Goal: Transaction & Acquisition: Book appointment/travel/reservation

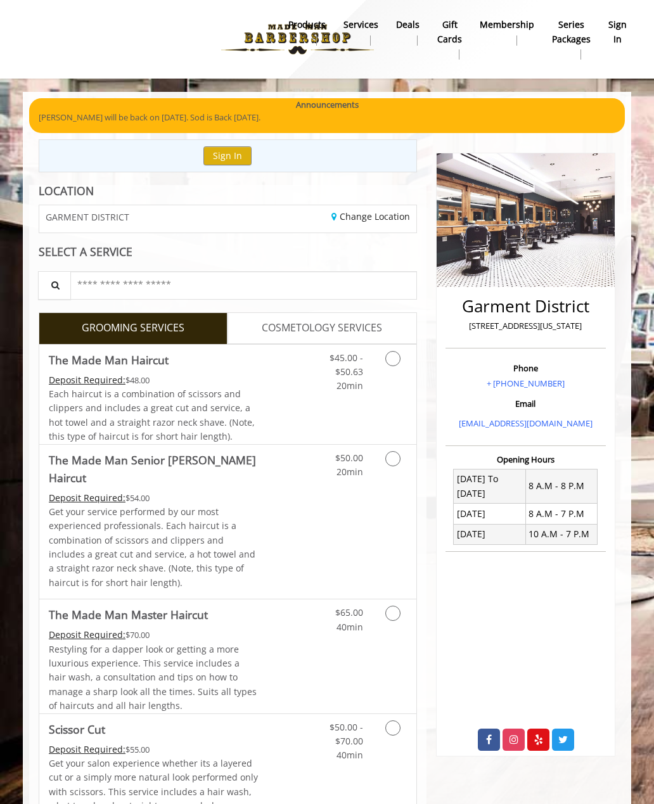
click at [228, 155] on button "Sign In" at bounding box center [227, 155] width 48 height 18
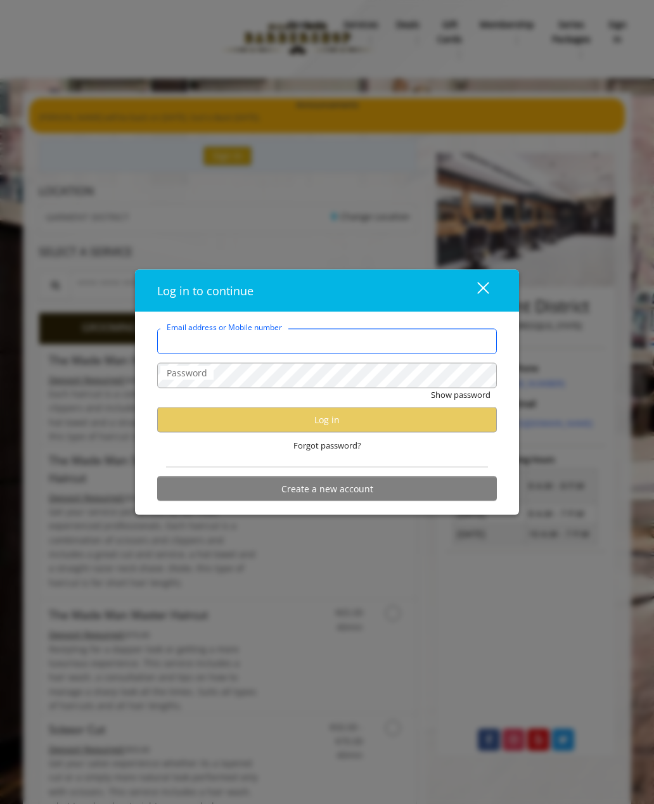
type input "**********"
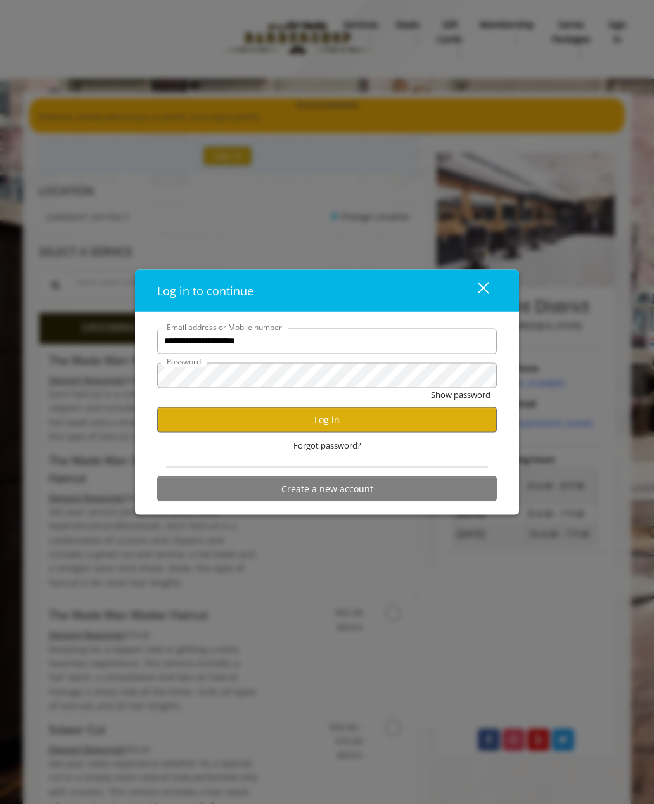
click at [228, 417] on button "Log in" at bounding box center [327, 419] width 340 height 25
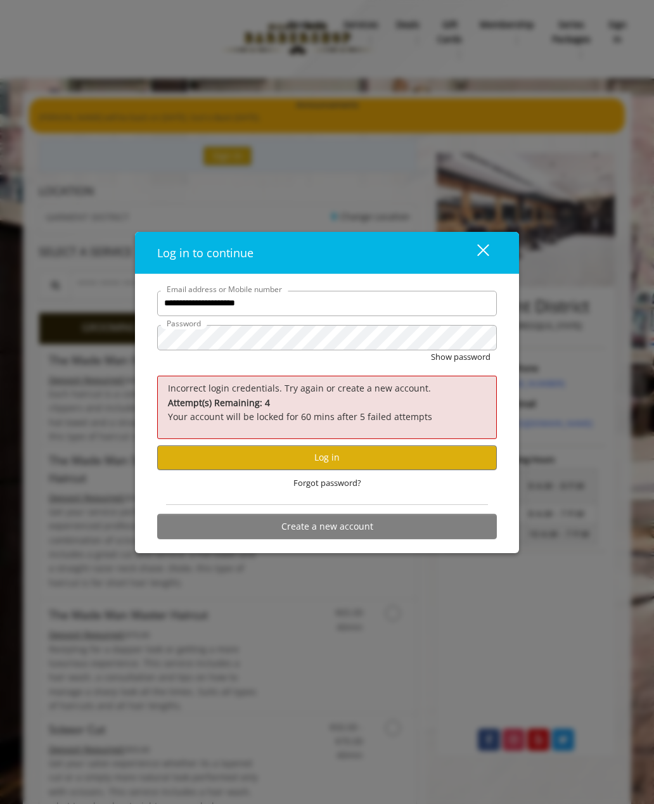
click at [238, 458] on button "Log in" at bounding box center [327, 457] width 340 height 25
click at [316, 485] on span "Forgot password?" at bounding box center [327, 483] width 68 height 13
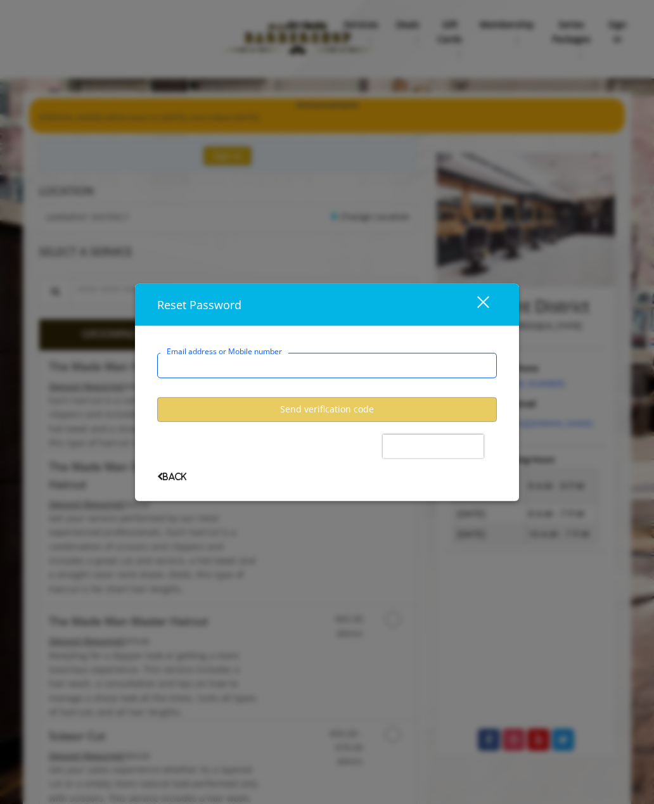
click at [188, 363] on input "Email address or Mobile number" at bounding box center [327, 364] width 340 height 25
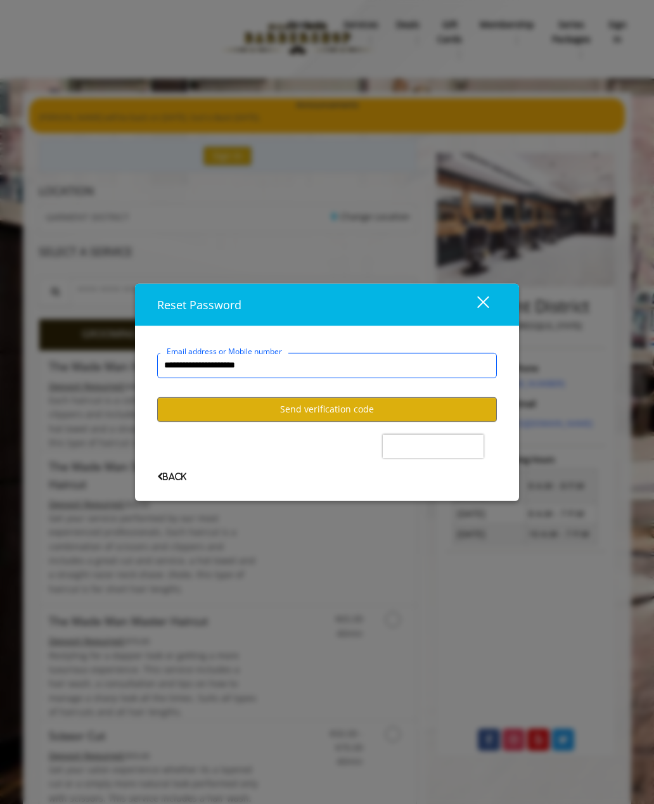
type input "**********"
click at [444, 412] on button "Send verification code" at bounding box center [327, 409] width 340 height 25
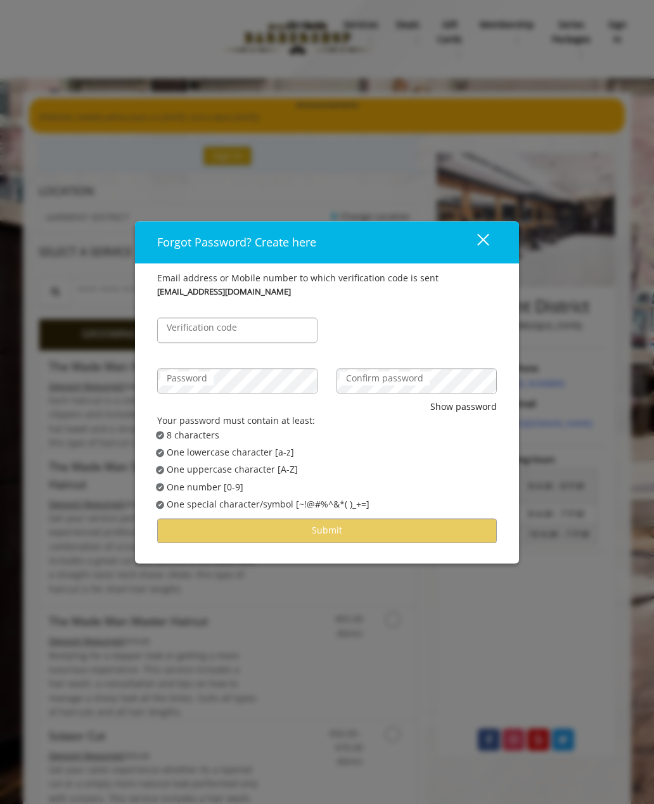
click at [279, 1] on div "Forgot Password? Create here close Email address or Mobile number to which veri…" at bounding box center [327, 402] width 654 height 804
click at [182, 329] on label "Verification code" at bounding box center [201, 328] width 83 height 14
click at [182, 329] on input "Verification code" at bounding box center [237, 329] width 160 height 25
click at [177, 324] on input "Verification code" at bounding box center [237, 329] width 160 height 25
paste input "******"
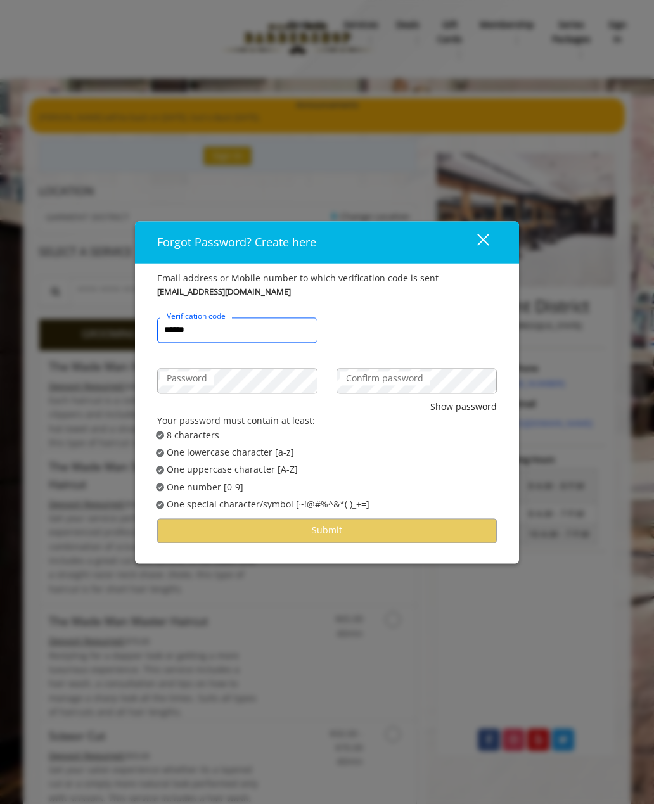
type input "******"
click at [186, 383] on label "Password" at bounding box center [186, 378] width 53 height 14
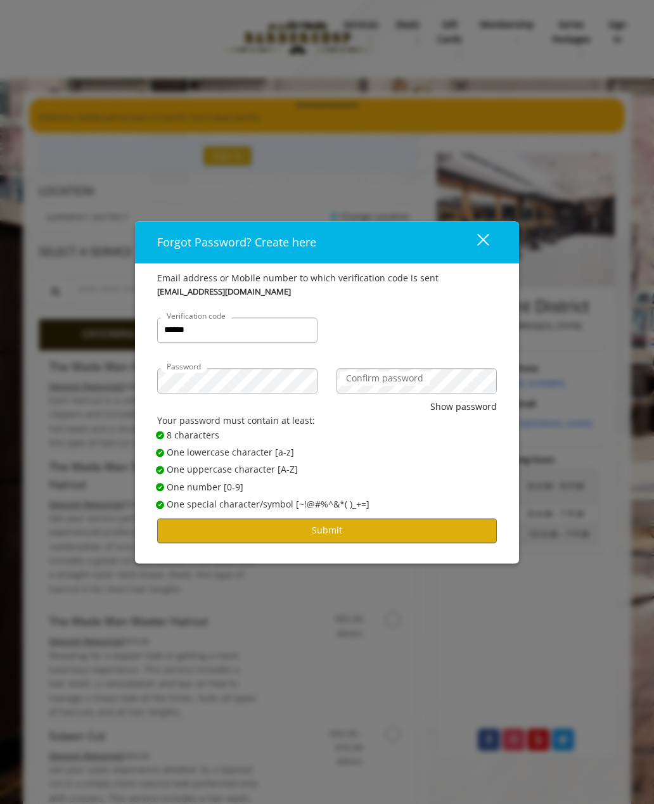
click at [209, 526] on button "Submit" at bounding box center [327, 530] width 340 height 25
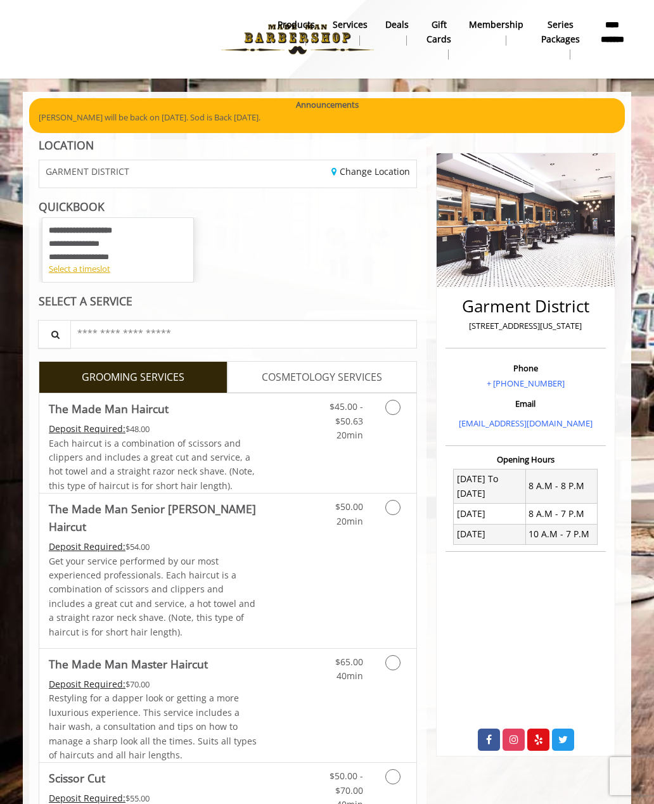
click at [610, 30] on b "**********" at bounding box center [612, 32] width 29 height 28
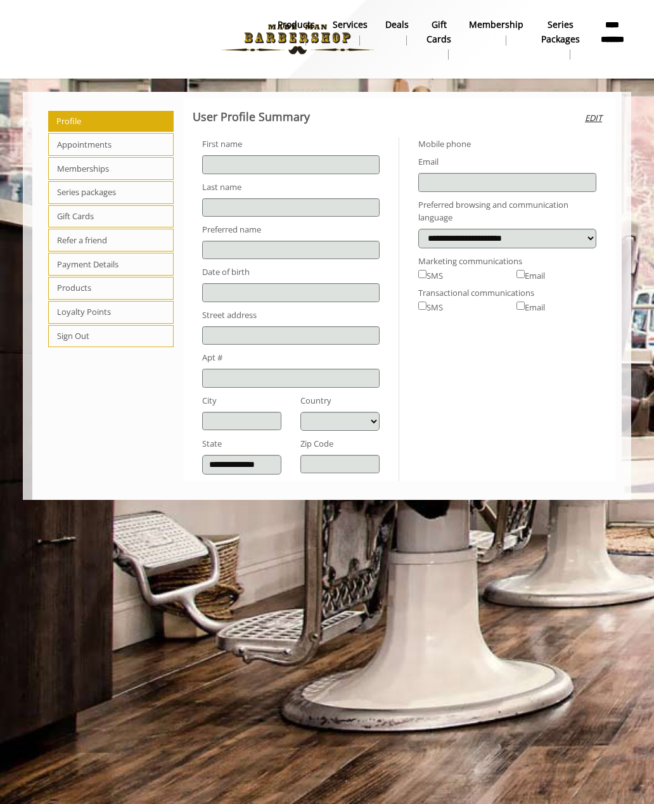
type input "******"
type input "*****"
type input "**********"
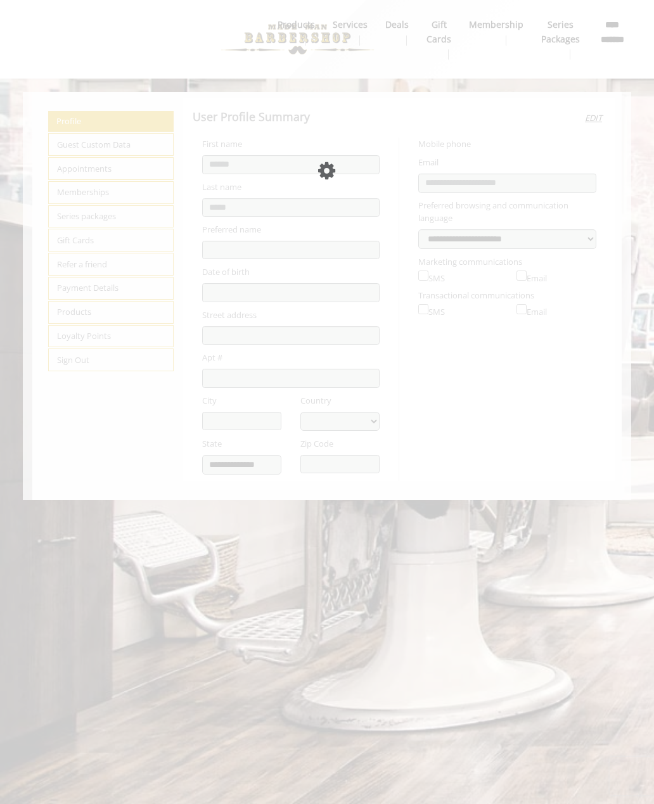
select select "***"
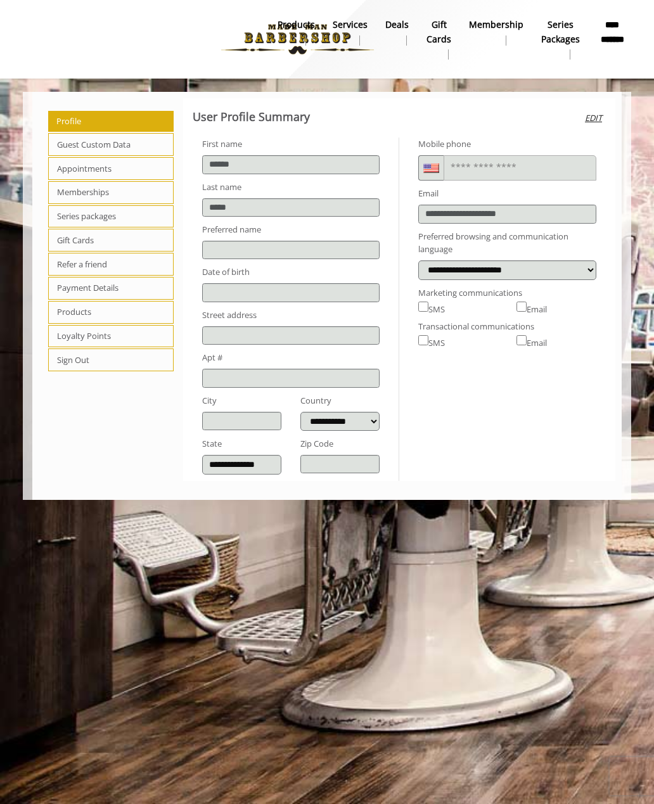
click at [72, 164] on span "Appointments" at bounding box center [110, 168] width 125 height 23
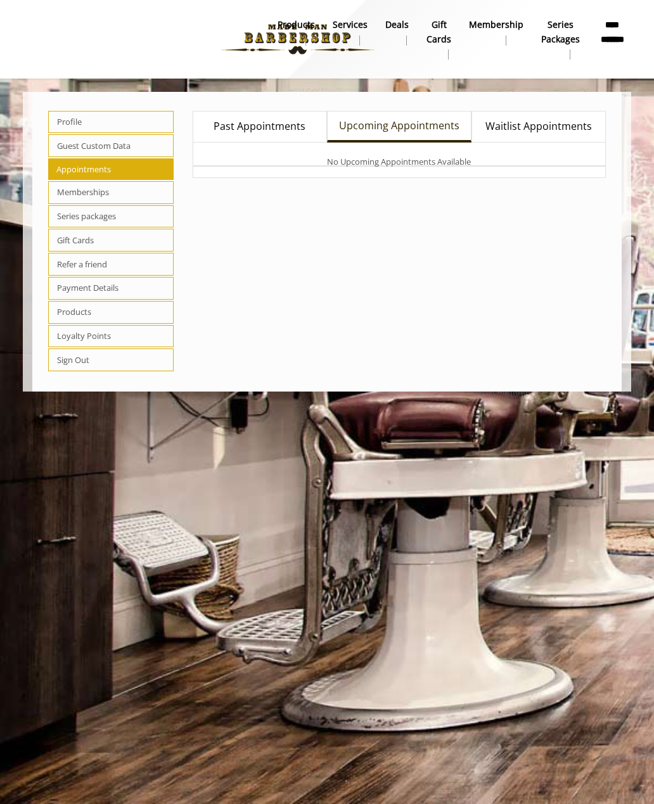
click at [229, 134] on span "Past Appointments" at bounding box center [260, 126] width 92 height 16
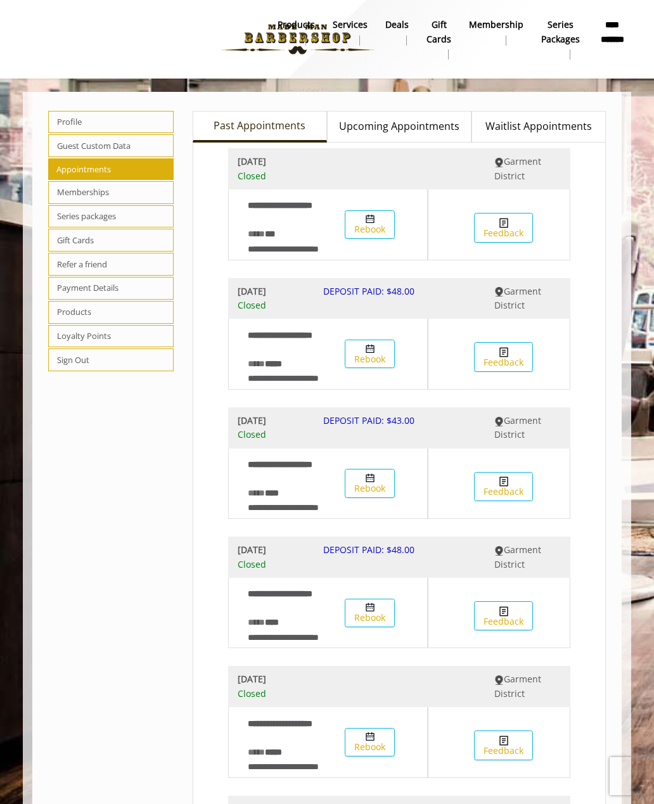
click at [275, 238] on b "***" at bounding box center [270, 233] width 10 height 9
click at [369, 224] on img at bounding box center [370, 219] width 10 height 10
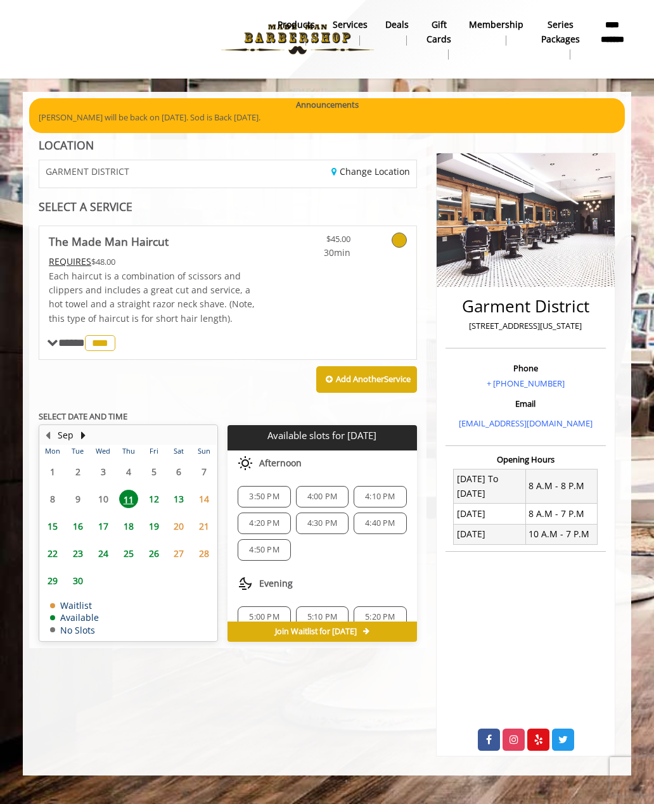
click at [255, 513] on div "4:20 PM" at bounding box center [264, 524] width 53 height 22
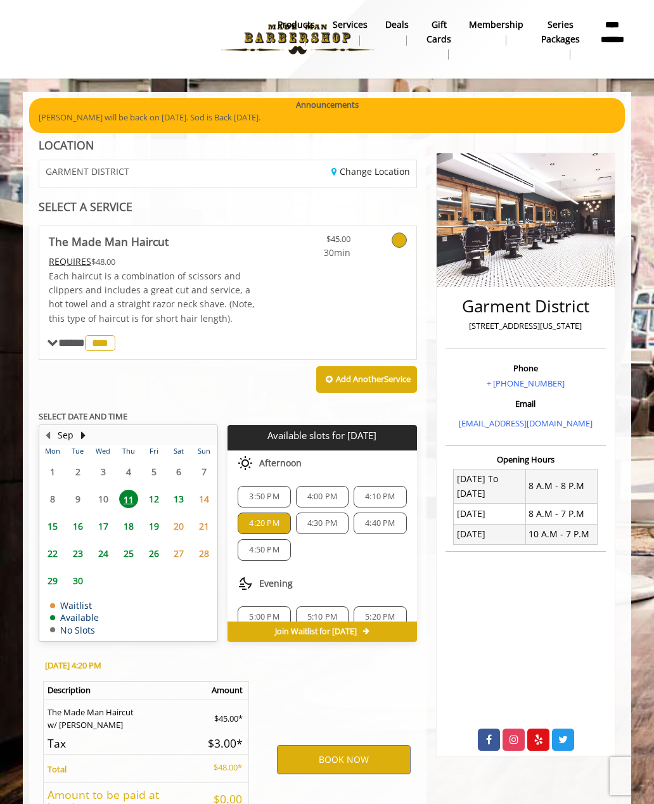
scroll to position [103, 0]
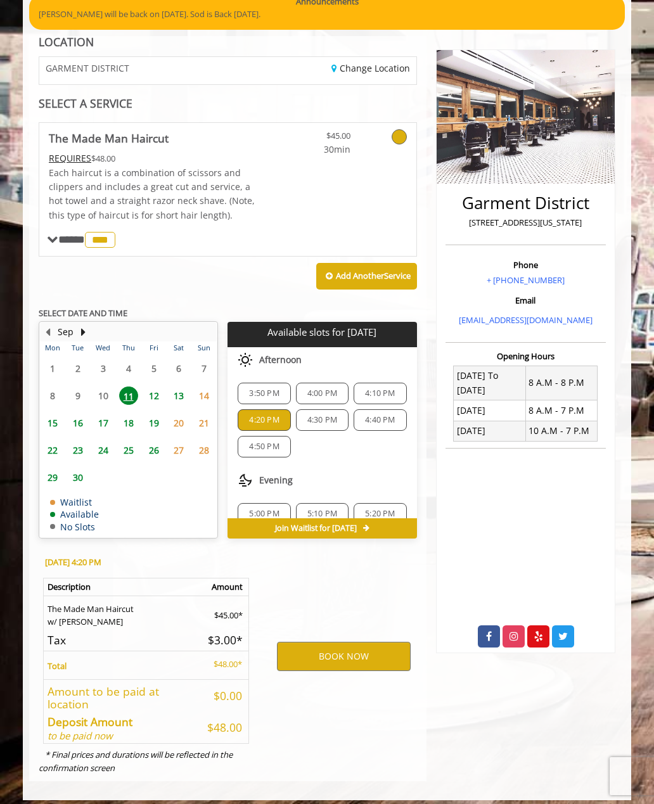
click at [326, 415] on span "4:30 PM" at bounding box center [322, 420] width 30 height 10
click at [39, 768] on div "[DATE] 4:30 PM Description Amount The Made Man Haircut w/ [PERSON_NAME] $45.00*…" at bounding box center [145, 663] width 232 height 236
click at [255, 418] on span "4:20 PM" at bounding box center [264, 420] width 30 height 10
click at [305, 649] on button "BOOK NOW" at bounding box center [344, 656] width 134 height 29
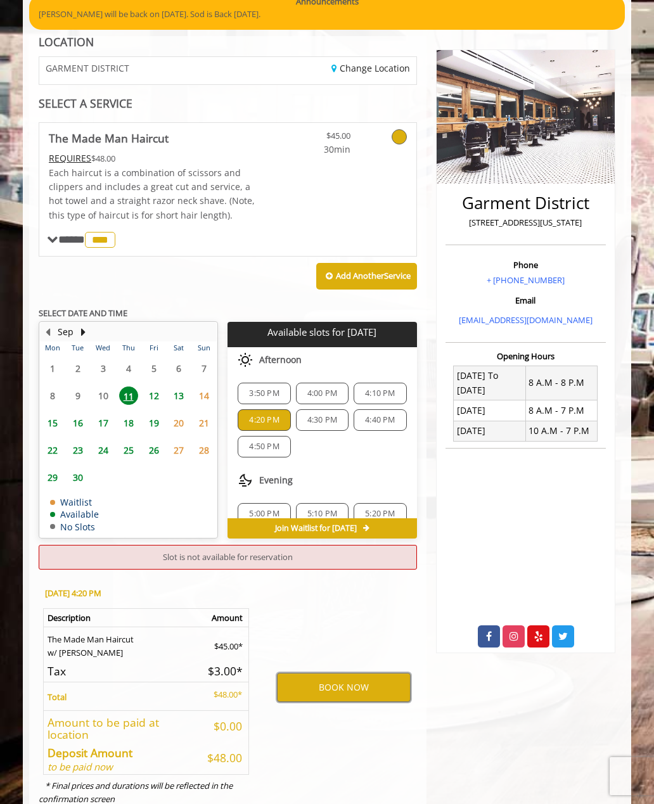
scroll to position [0, 0]
click at [316, 415] on span "4:30 PM" at bounding box center [322, 420] width 30 height 10
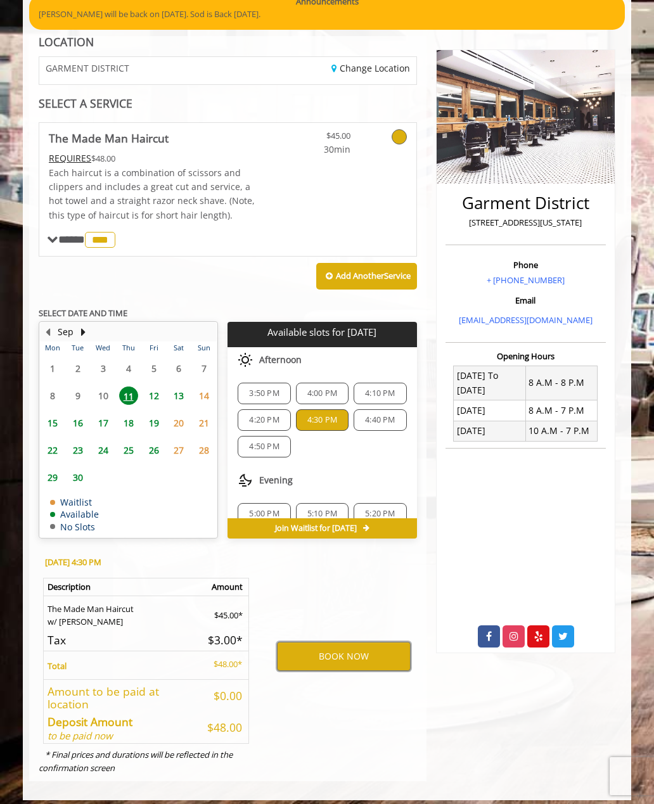
click at [310, 646] on button "BOOK NOW" at bounding box center [344, 656] width 134 height 29
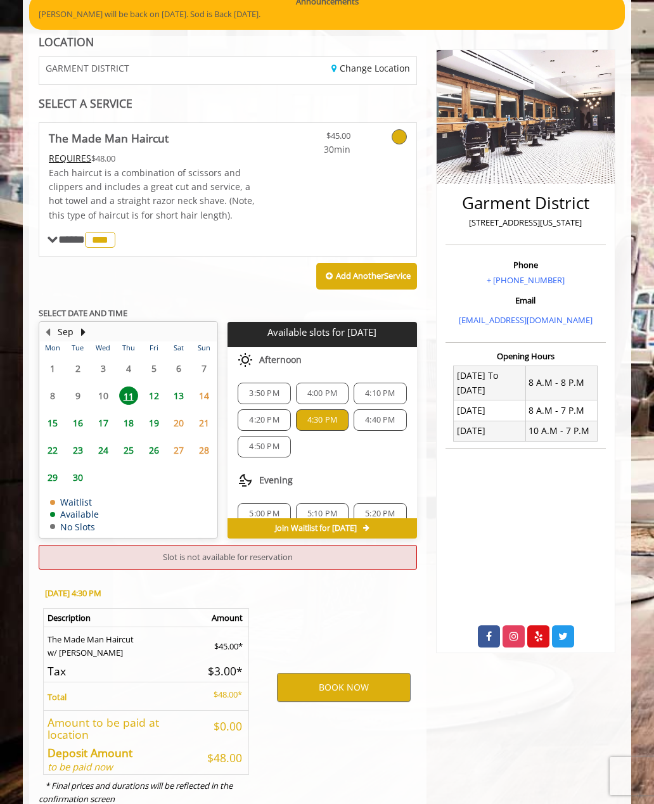
click at [253, 442] on span "4:50 PM" at bounding box center [264, 447] width 30 height 10
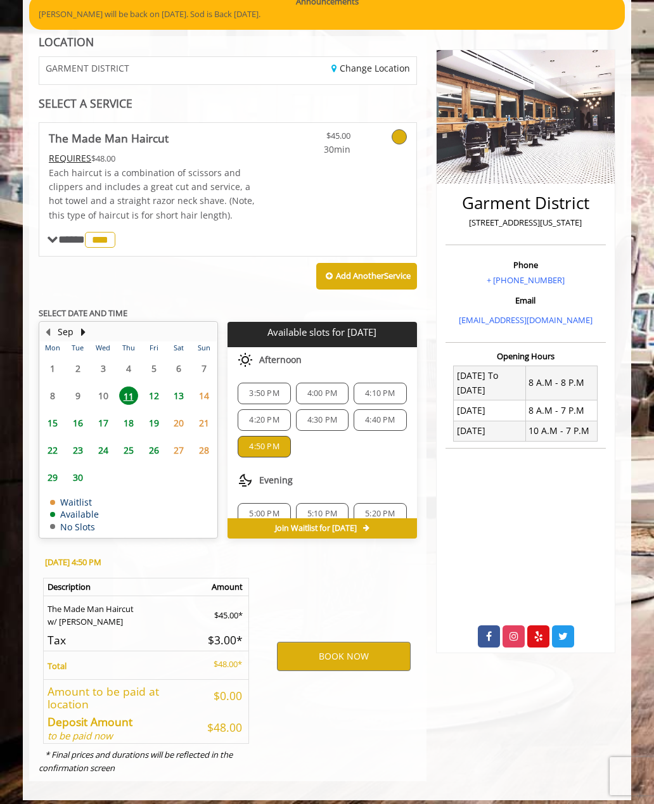
click at [273, 475] on span "Evening" at bounding box center [276, 480] width 34 height 10
click at [260, 503] on div "5:00 PM" at bounding box center [264, 514] width 53 height 22
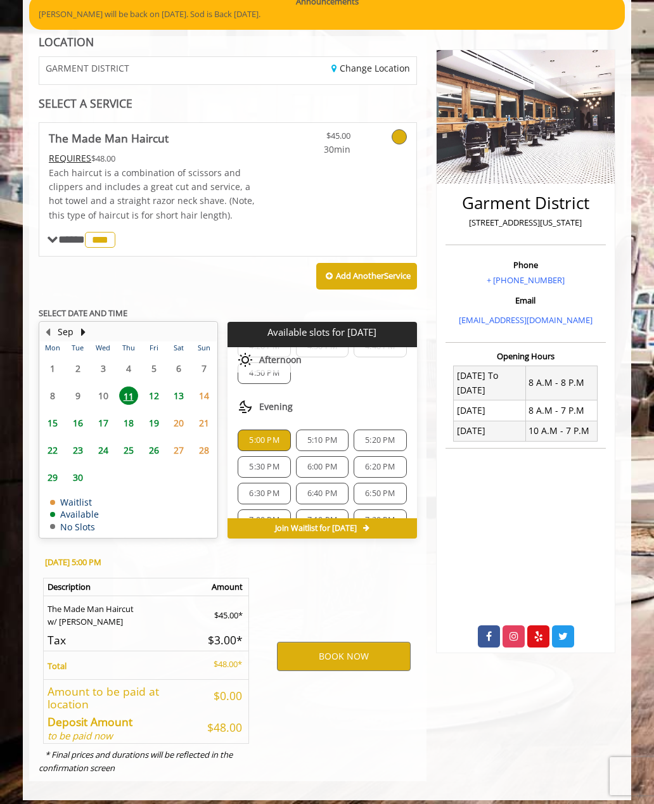
scroll to position [80, 0]
click at [312, 429] on span "5:10 PM" at bounding box center [322, 434] width 30 height 10
click at [371, 429] on span "5:20 PM" at bounding box center [380, 434] width 30 height 10
click at [263, 456] on span "5:30 PM" at bounding box center [264, 461] width 30 height 10
click at [327, 465] on div "6:00 PM" at bounding box center [322, 461] width 53 height 22
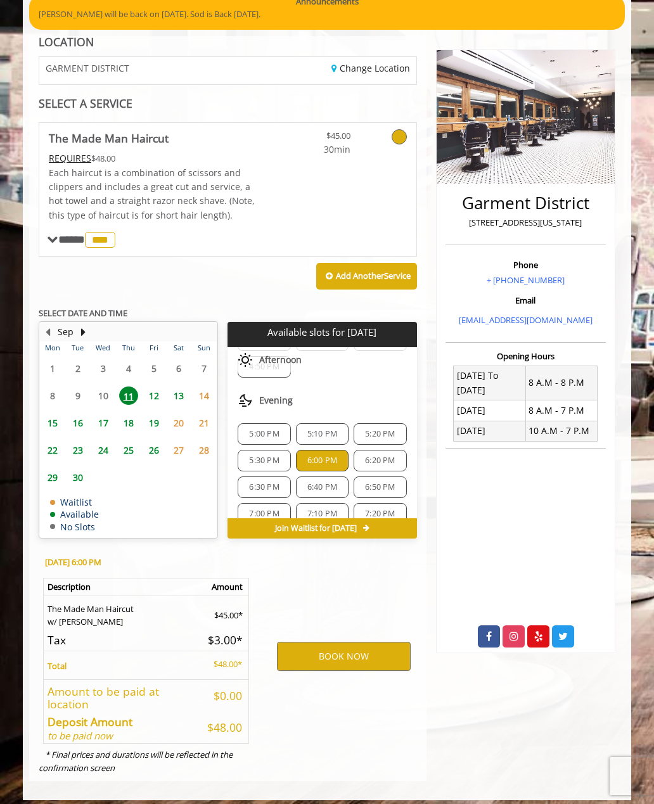
click at [253, 482] on span "6:30 PM" at bounding box center [264, 487] width 30 height 10
click at [322, 482] on span "6:40 PM" at bounding box center [322, 487] width 30 height 10
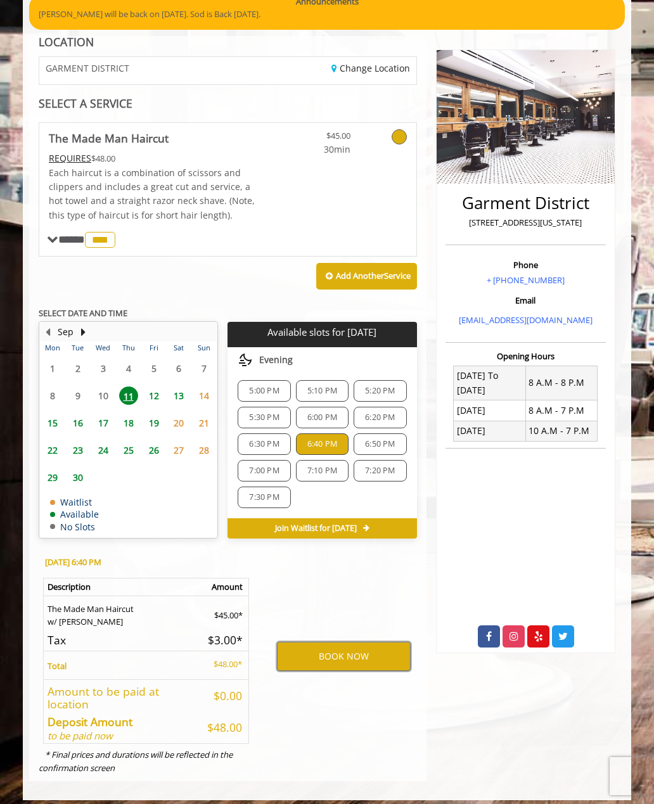
scroll to position [123, 0]
click at [252, 496] on span "7:30 PM" at bounding box center [264, 497] width 30 height 10
click at [154, 392] on span "12" at bounding box center [153, 396] width 19 height 18
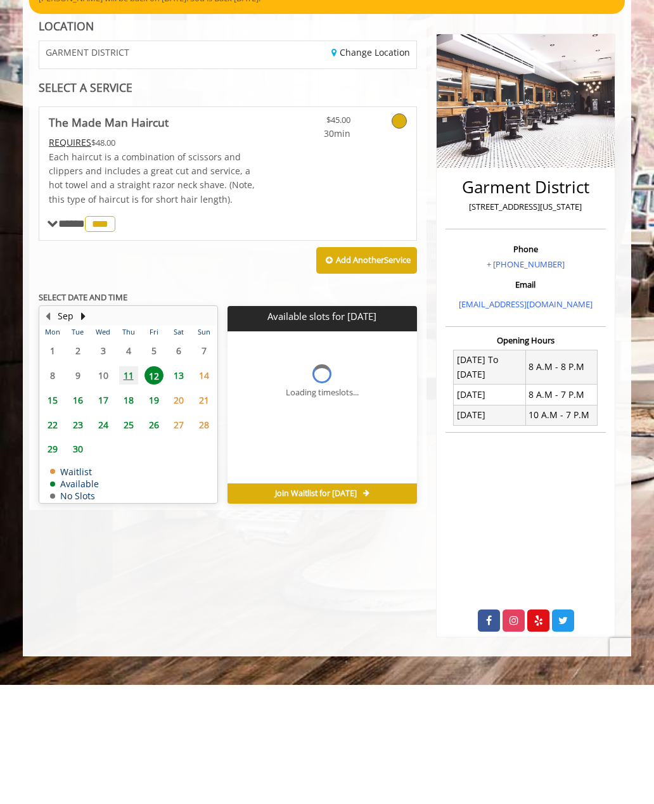
scroll to position [0, 0]
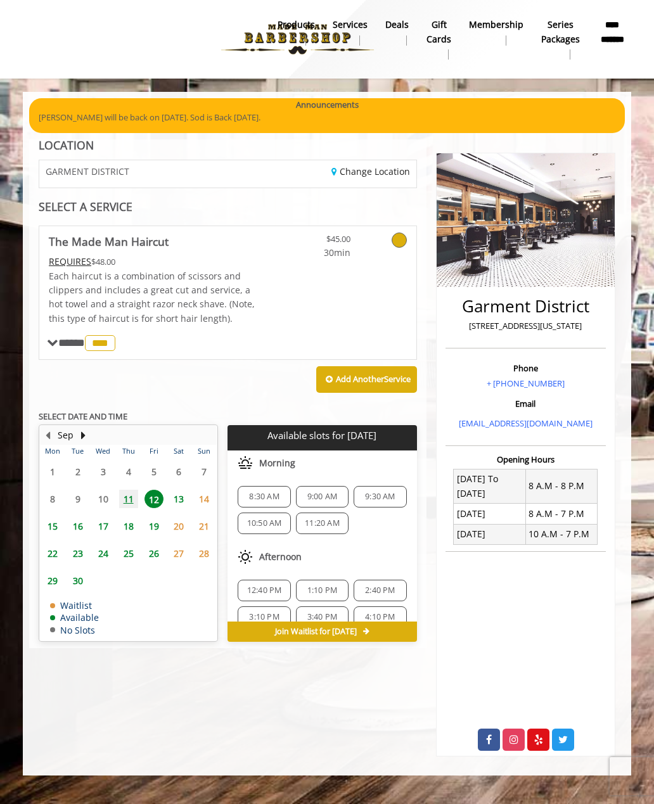
click at [128, 499] on span "11" at bounding box center [128, 499] width 19 height 18
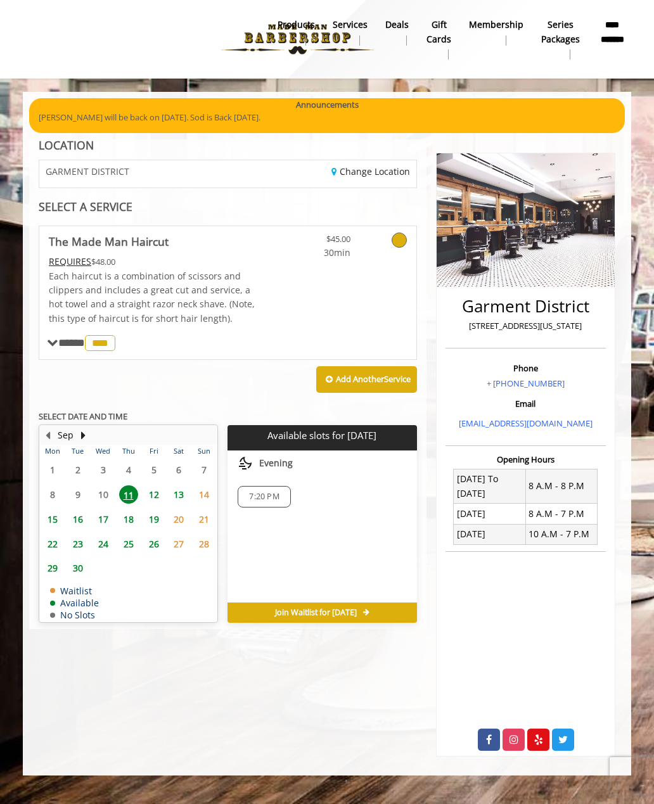
click at [128, 488] on span "11" at bounding box center [128, 494] width 19 height 18
click at [258, 492] on span "7:20 PM" at bounding box center [264, 497] width 30 height 10
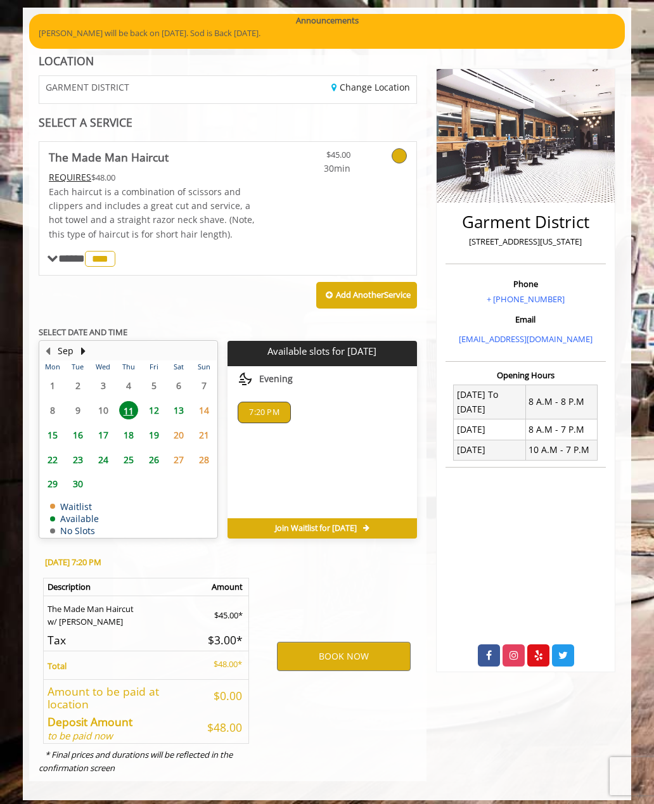
click at [122, 406] on span "11" at bounding box center [128, 410] width 19 height 18
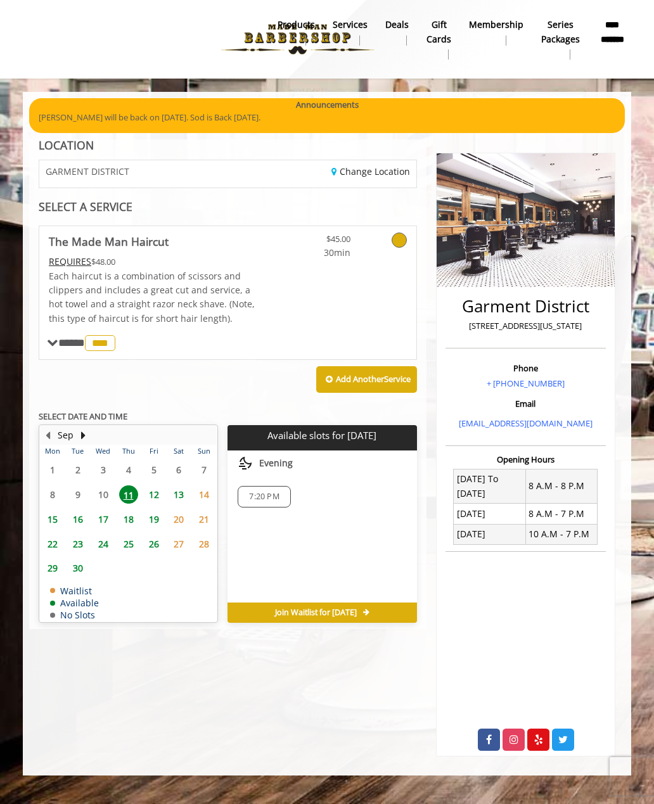
click at [153, 489] on span "12" at bounding box center [153, 494] width 19 height 18
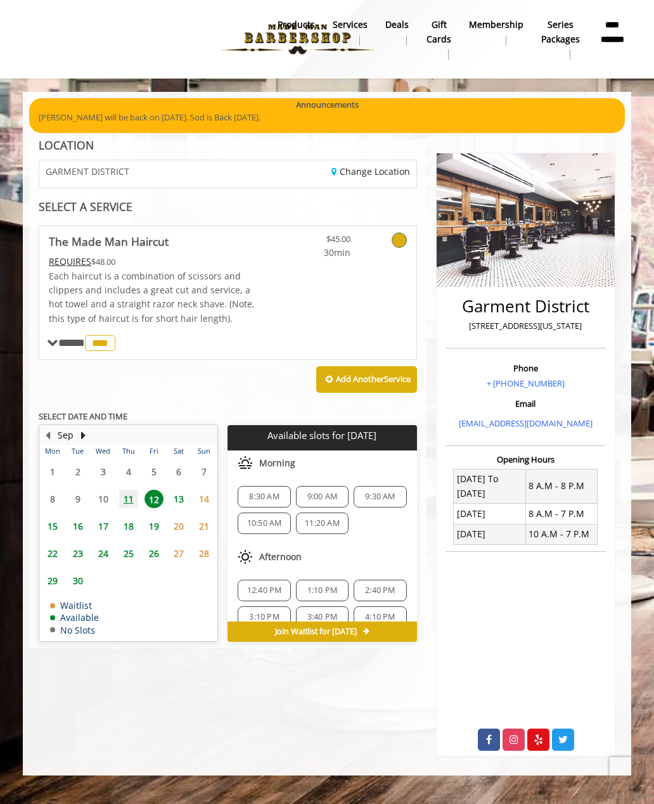
click at [264, 498] on div "8:30 AM" at bounding box center [264, 497] width 53 height 22
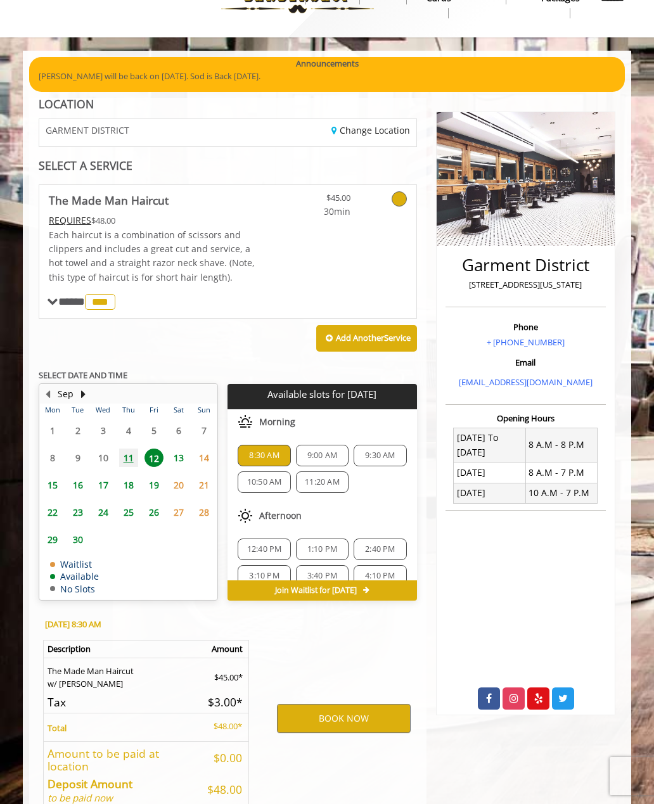
scroll to position [103, 0]
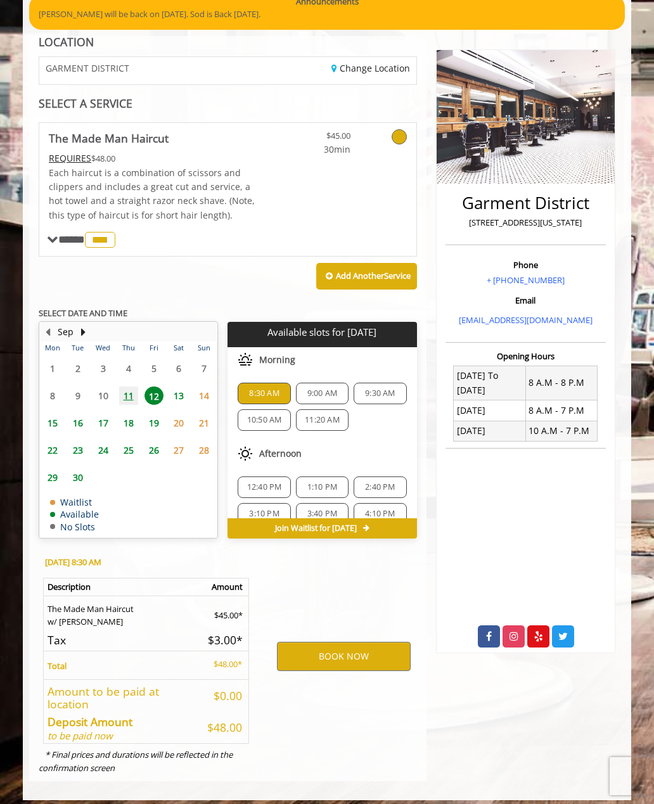
click at [257, 483] on span "12:40 PM" at bounding box center [264, 487] width 35 height 10
click at [314, 482] on span "1:10 PM" at bounding box center [322, 487] width 30 height 10
click at [309, 415] on span "11:20 AM" at bounding box center [322, 420] width 35 height 10
click at [314, 388] on span "9:00 AM" at bounding box center [322, 393] width 30 height 10
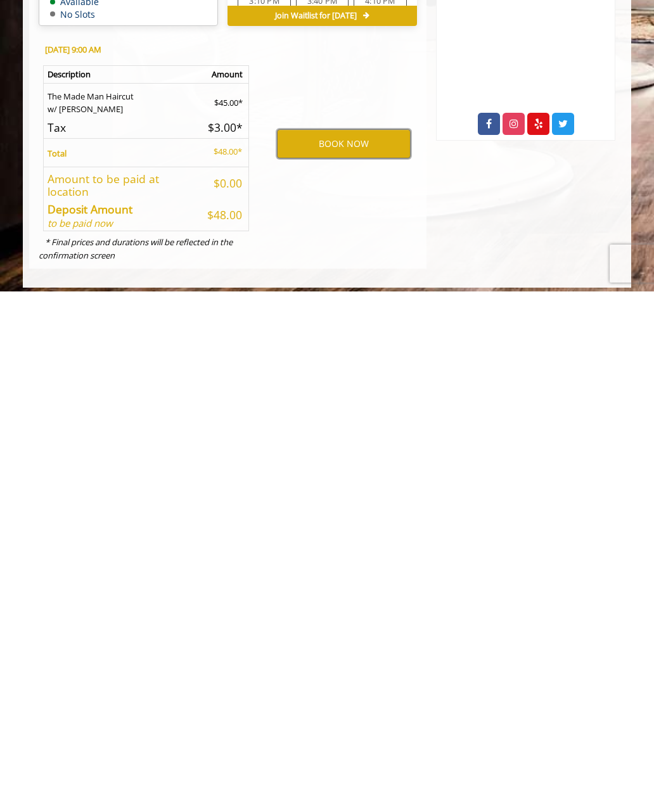
click at [369, 0] on html "**********" at bounding box center [327, 355] width 654 height 916
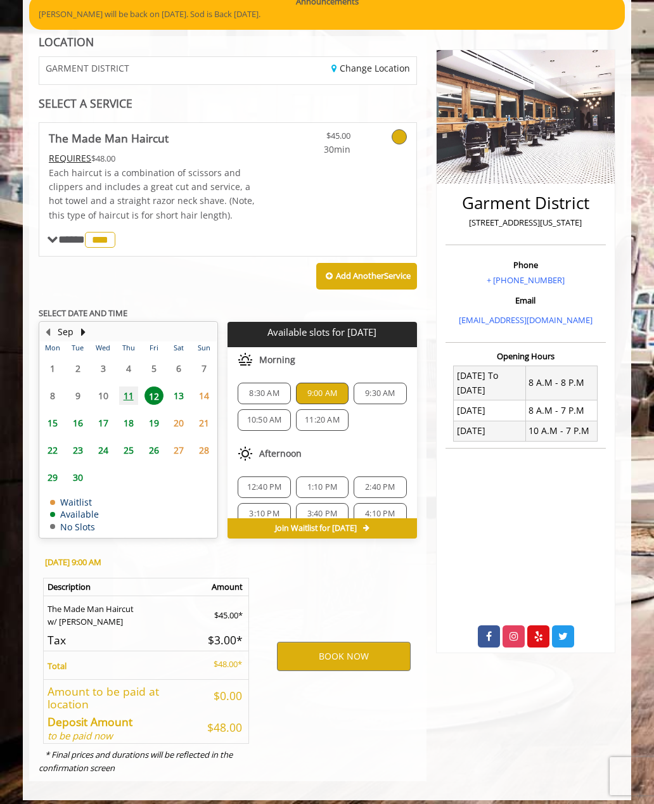
click at [371, 383] on div "9:30 AM" at bounding box center [380, 394] width 53 height 22
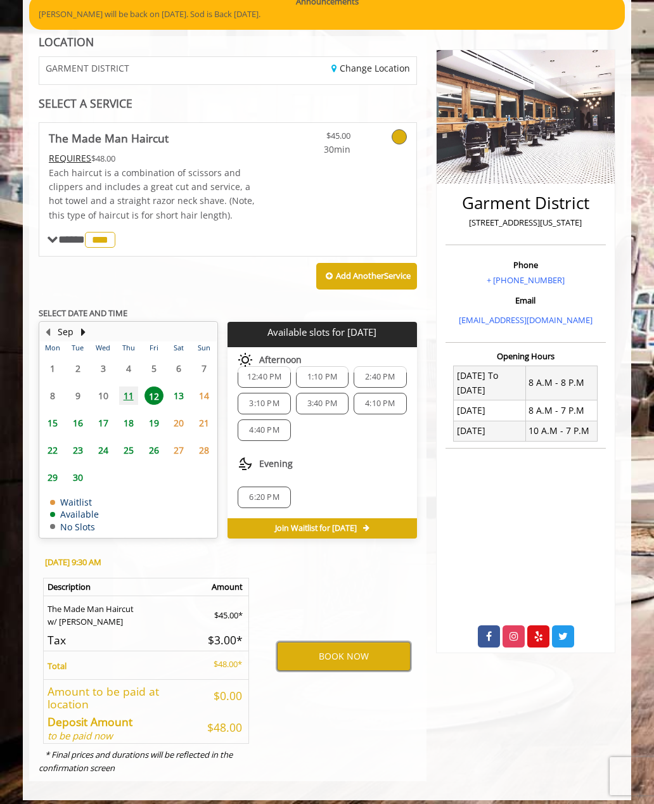
scroll to position [110, 0]
click at [249, 428] on span "4:40 PM" at bounding box center [264, 430] width 30 height 10
click at [254, 399] on span "3:10 PM" at bounding box center [264, 404] width 30 height 10
click at [323, 401] on span "3:40 PM" at bounding box center [322, 404] width 30 height 10
click at [378, 402] on span "4:10 PM" at bounding box center [380, 404] width 30 height 10
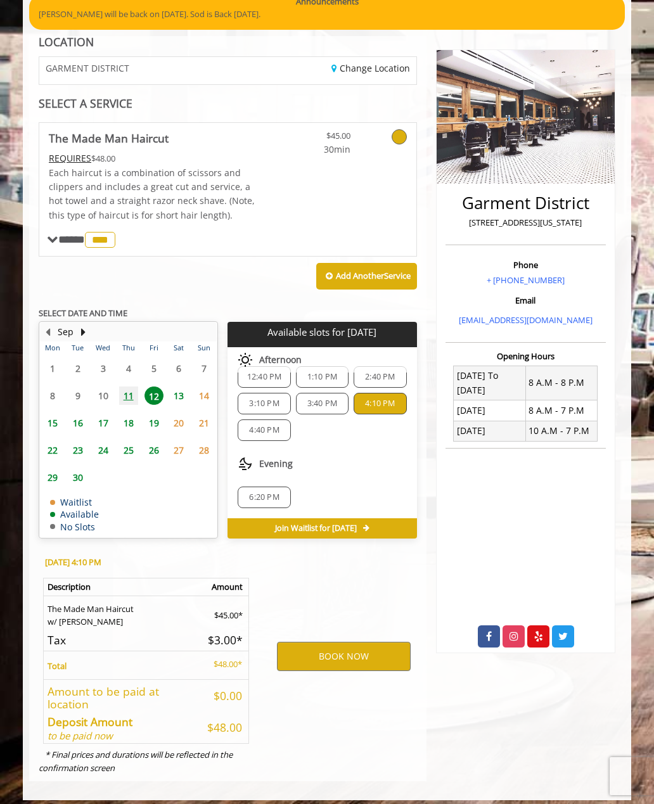
click at [255, 377] on span "12:40 PM" at bounding box center [264, 377] width 35 height 10
click at [365, 372] on span "2:40 PM" at bounding box center [380, 377] width 30 height 10
click at [60, 242] on span "**** *** ********" at bounding box center [88, 239] width 60 height 11
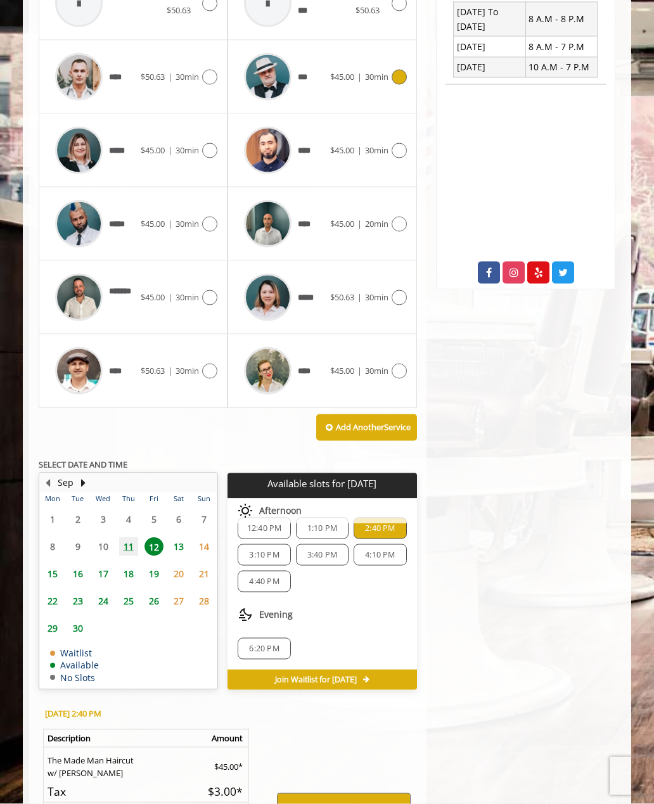
scroll to position [468, 0]
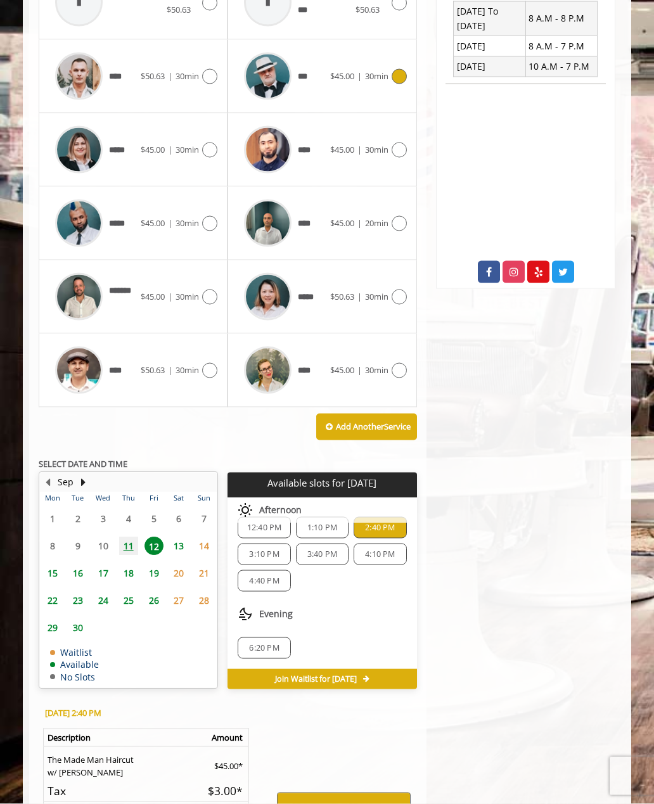
click at [128, 542] on span "11" at bounding box center [128, 546] width 19 height 18
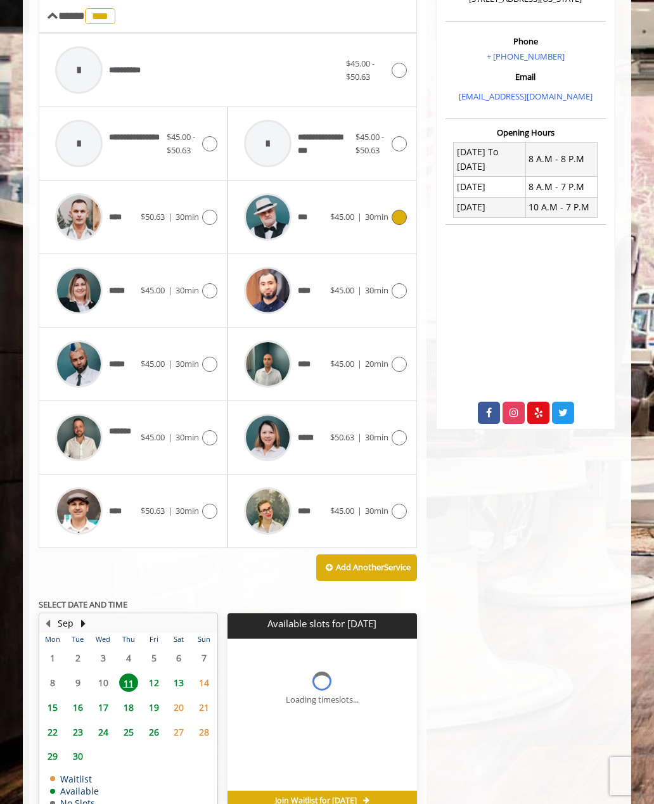
scroll to position [0, 0]
click at [252, 682] on span "7:20 PM" at bounding box center [264, 685] width 30 height 10
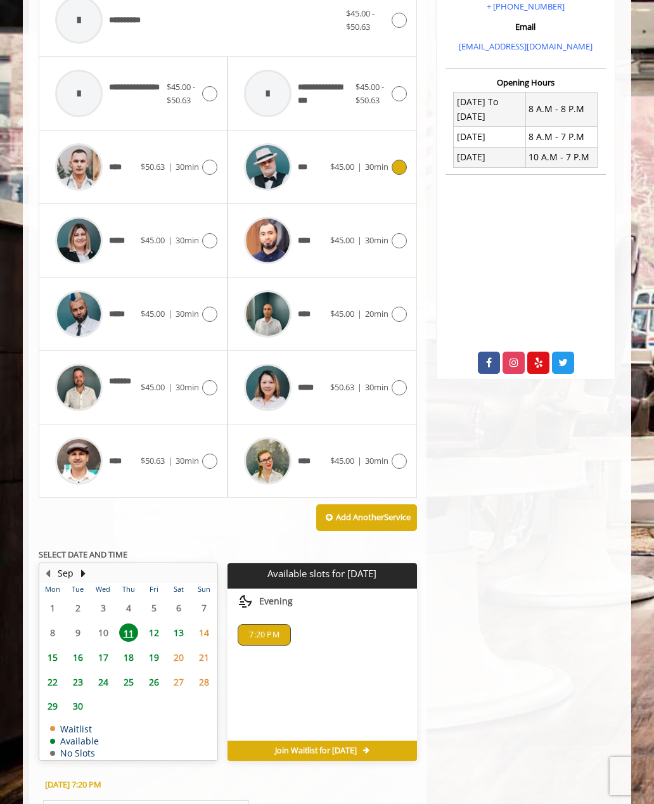
scroll to position [559, 0]
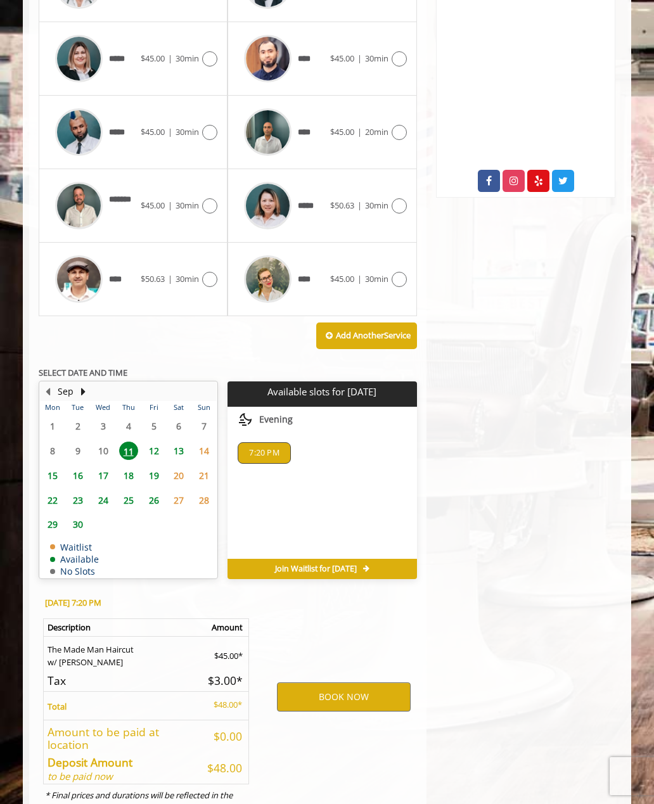
click at [279, 564] on span "Join Waitlist for [DATE]" at bounding box center [316, 569] width 82 height 10
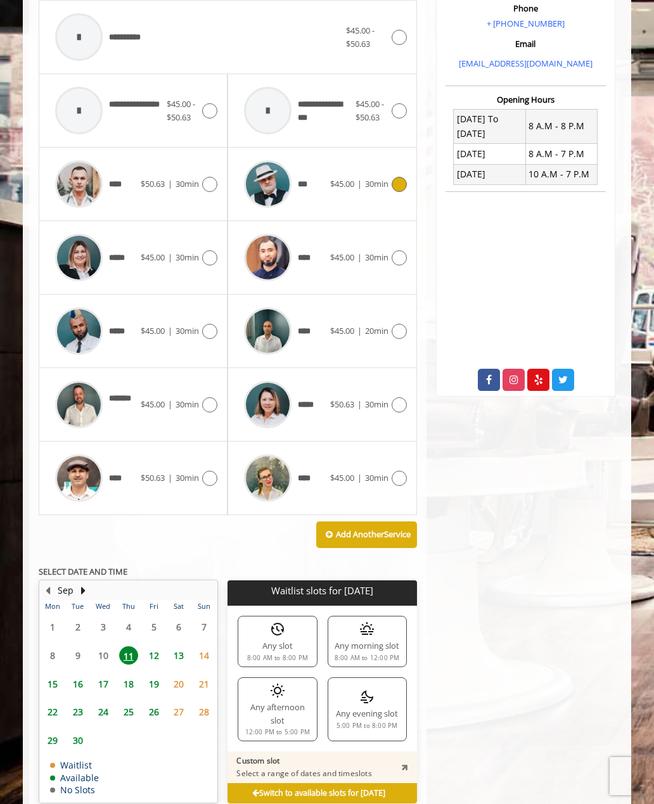
click at [127, 650] on span "11" at bounding box center [128, 655] width 19 height 18
click at [155, 650] on span "12" at bounding box center [153, 655] width 19 height 18
click at [252, 790] on icon at bounding box center [255, 794] width 7 height 8
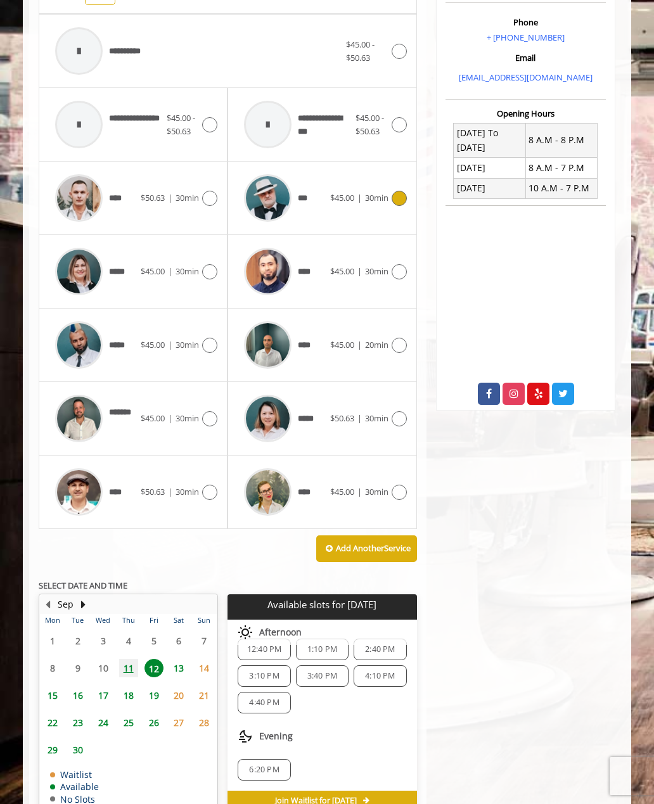
scroll to position [110, 0]
click at [259, 648] on span "12:40 PM" at bounding box center [264, 649] width 35 height 10
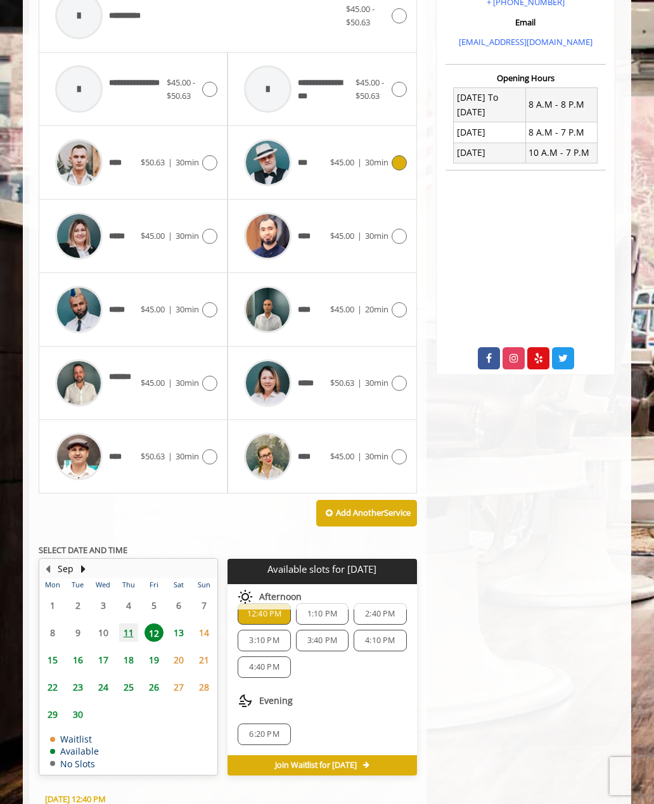
scroll to position [578, 0]
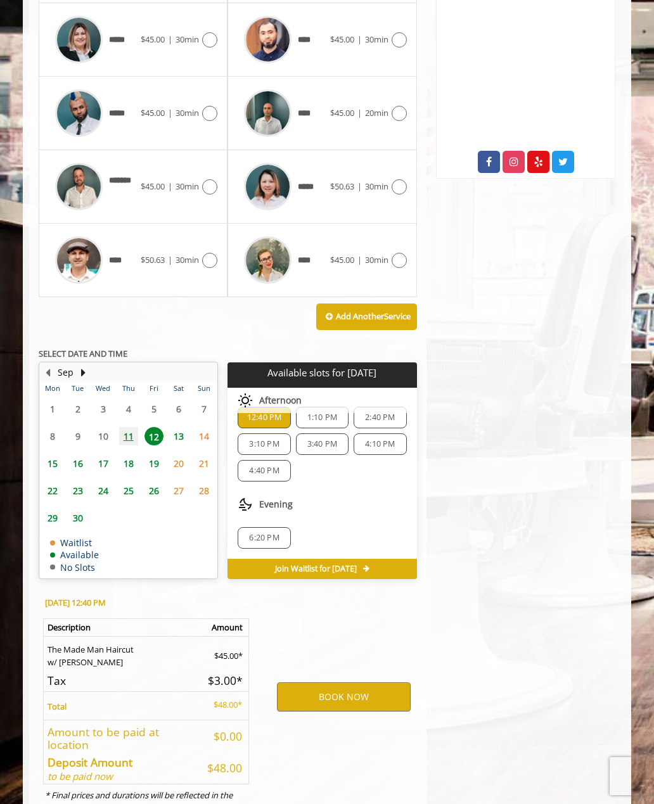
click at [250, 439] on span "3:10 PM" at bounding box center [264, 444] width 30 height 10
click at [314, 413] on span "1:10 PM" at bounding box center [322, 418] width 30 height 10
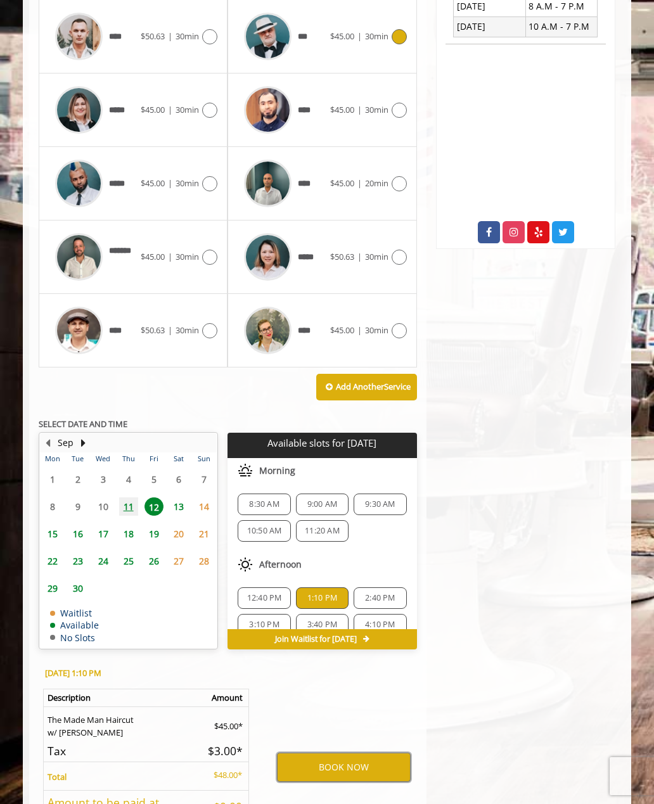
scroll to position [0, 0]
click at [260, 499] on span "8:30 AM" at bounding box center [264, 504] width 30 height 10
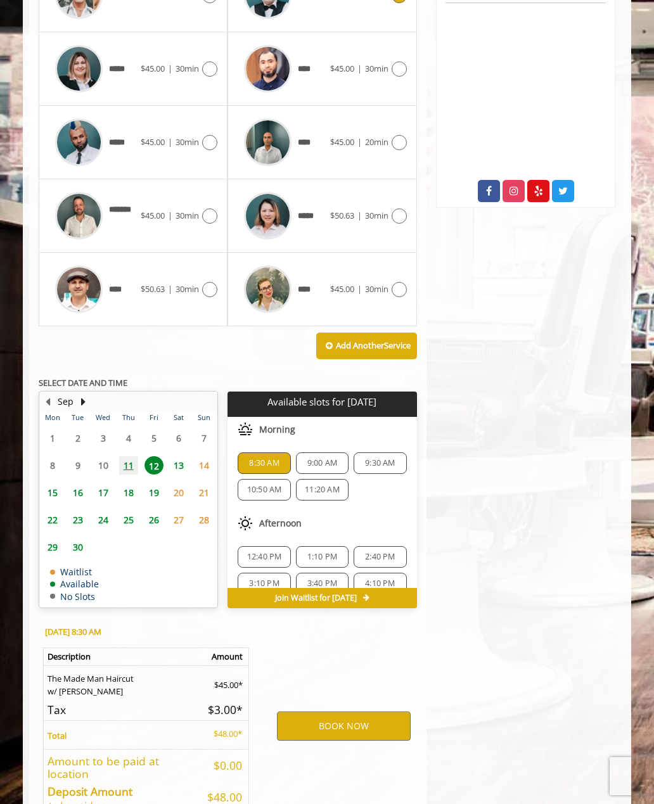
scroll to position [578, 0]
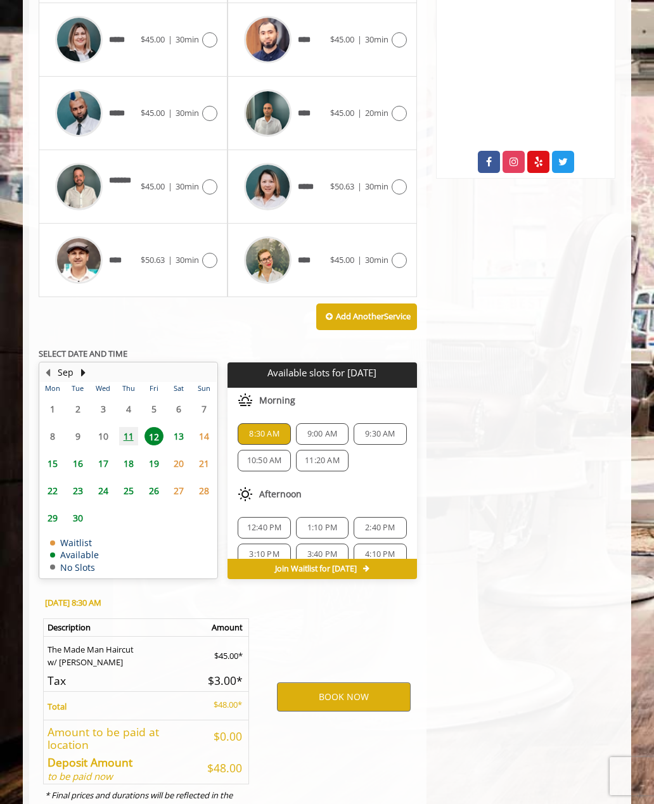
click at [314, 435] on span "9:00 AM" at bounding box center [322, 434] width 30 height 10
click at [262, 461] on span "10:50 AM" at bounding box center [264, 461] width 35 height 10
click at [313, 463] on div "11:20 AM" at bounding box center [322, 461] width 53 height 22
click at [257, 523] on span "12:40 PM" at bounding box center [264, 528] width 35 height 10
click at [321, 525] on span "1:10 PM" at bounding box center [322, 528] width 30 height 10
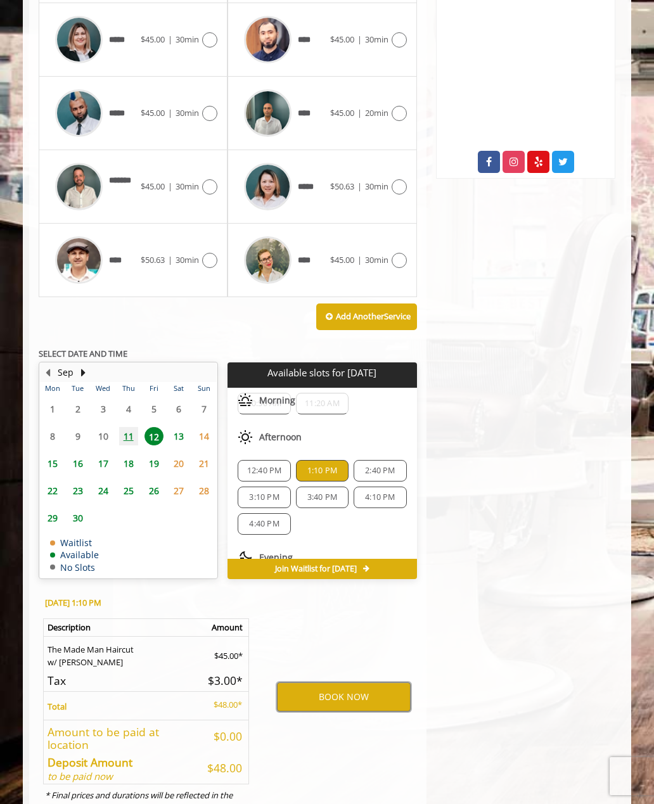
scroll to position [60, 0]
click at [318, 491] on span "3:40 PM" at bounding box center [322, 495] width 30 height 10
click at [371, 490] on span "4:10 PM" at bounding box center [380, 495] width 30 height 10
click at [257, 490] on span "3:10 PM" at bounding box center [264, 495] width 30 height 10
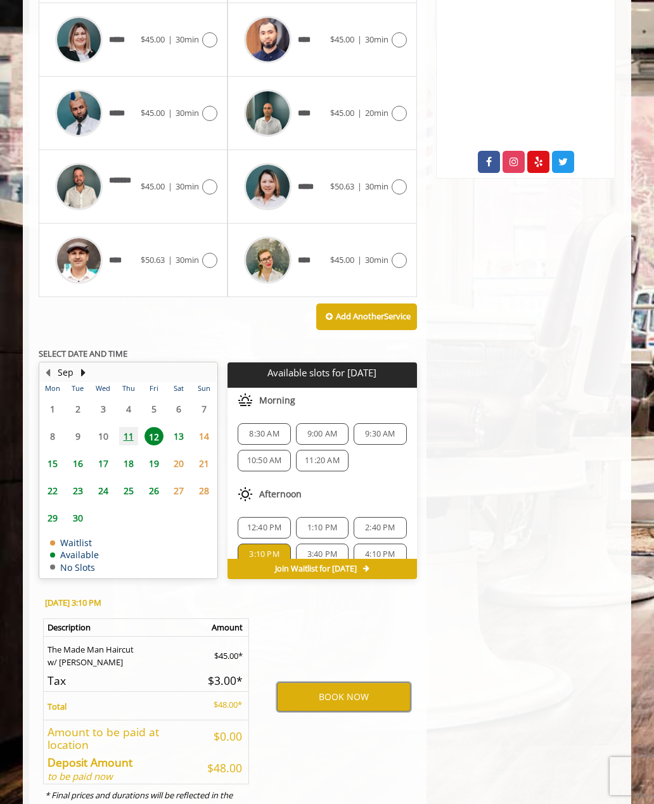
scroll to position [0, 0]
click at [128, 431] on span "11" at bounding box center [128, 436] width 19 height 18
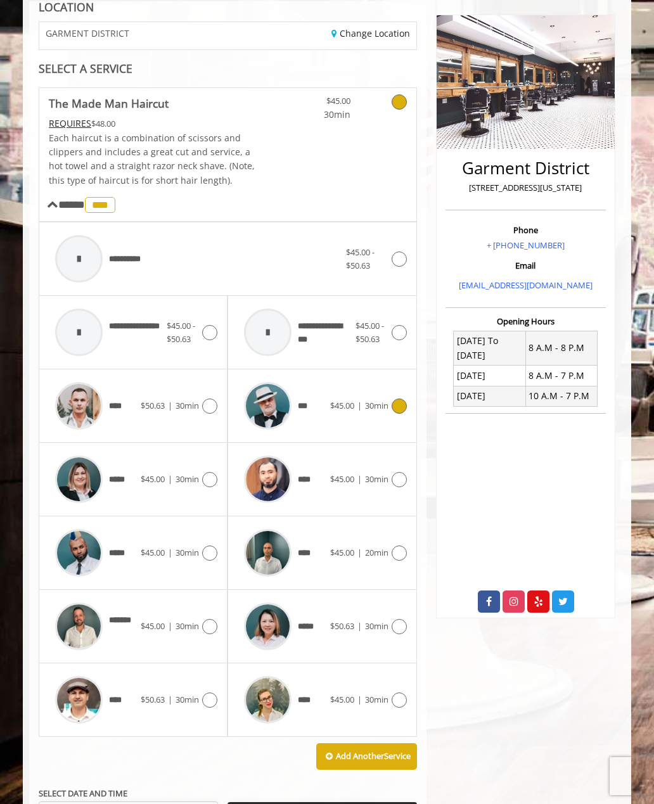
scroll to position [134, 0]
